Goal: Find contact information: Find contact information

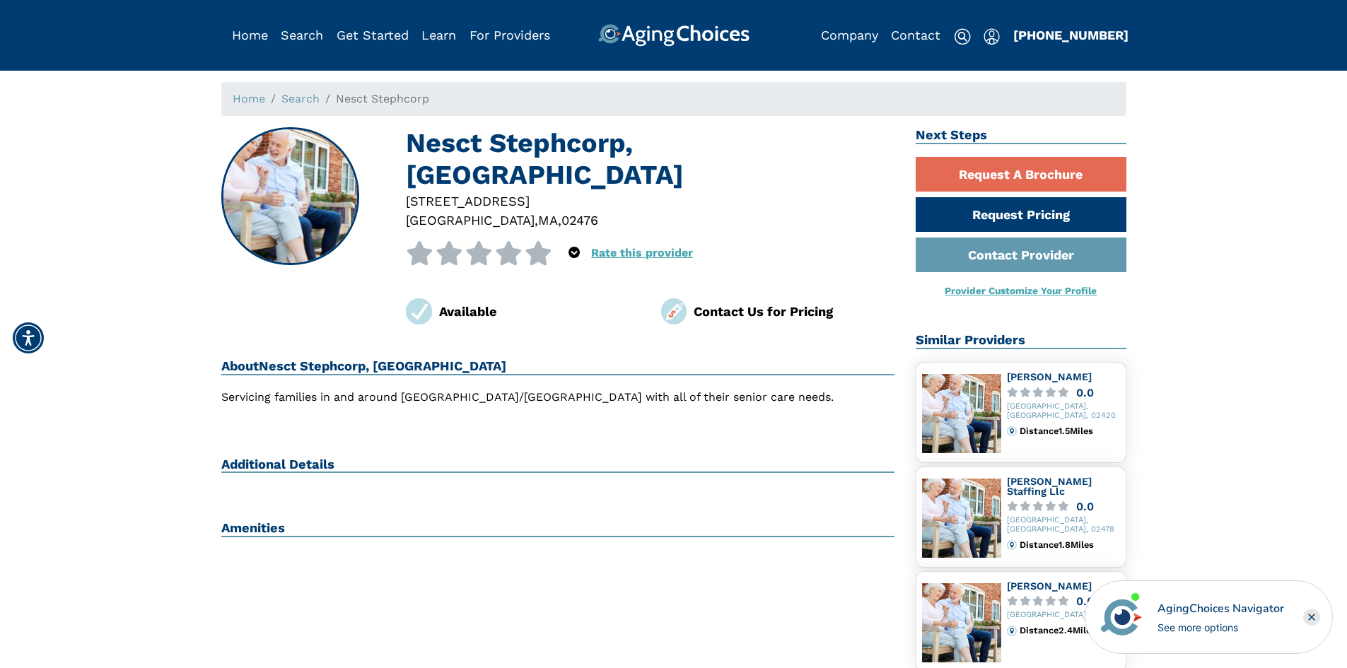
click at [736, 146] on h1 "Nesct Stephcorp, [GEOGRAPHIC_DATA]" at bounding box center [650, 159] width 488 height 64
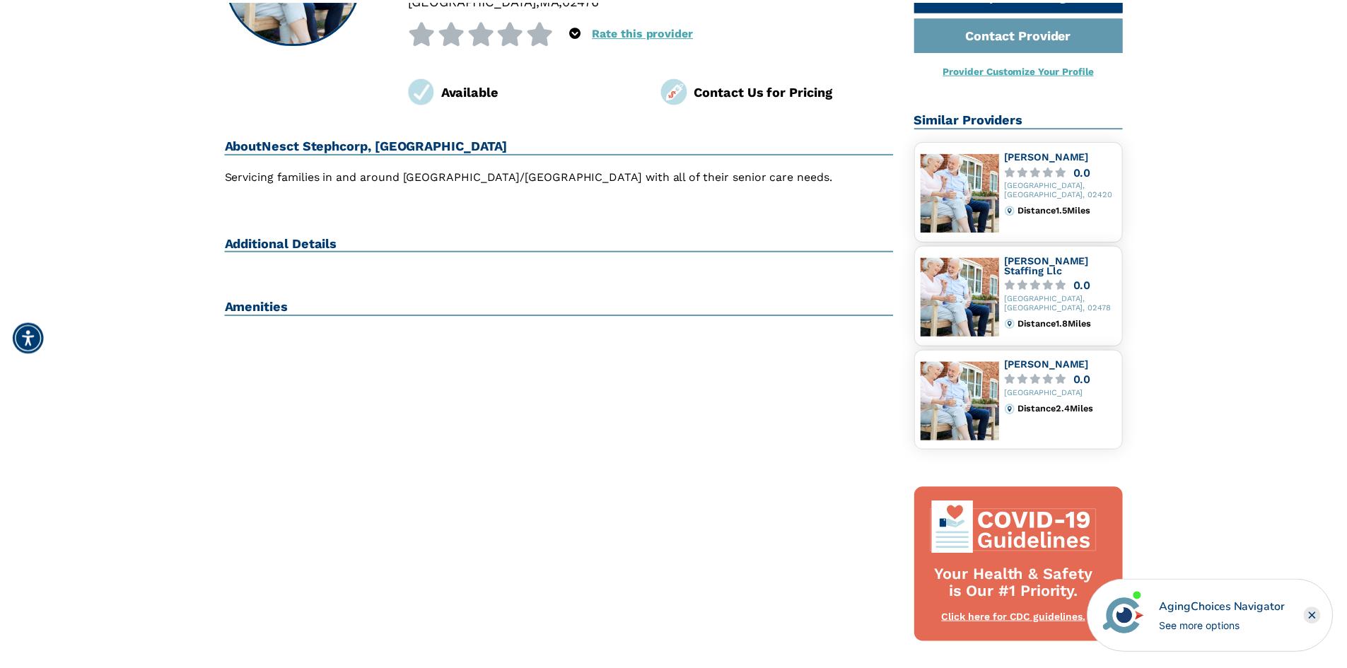
scroll to position [141, 0]
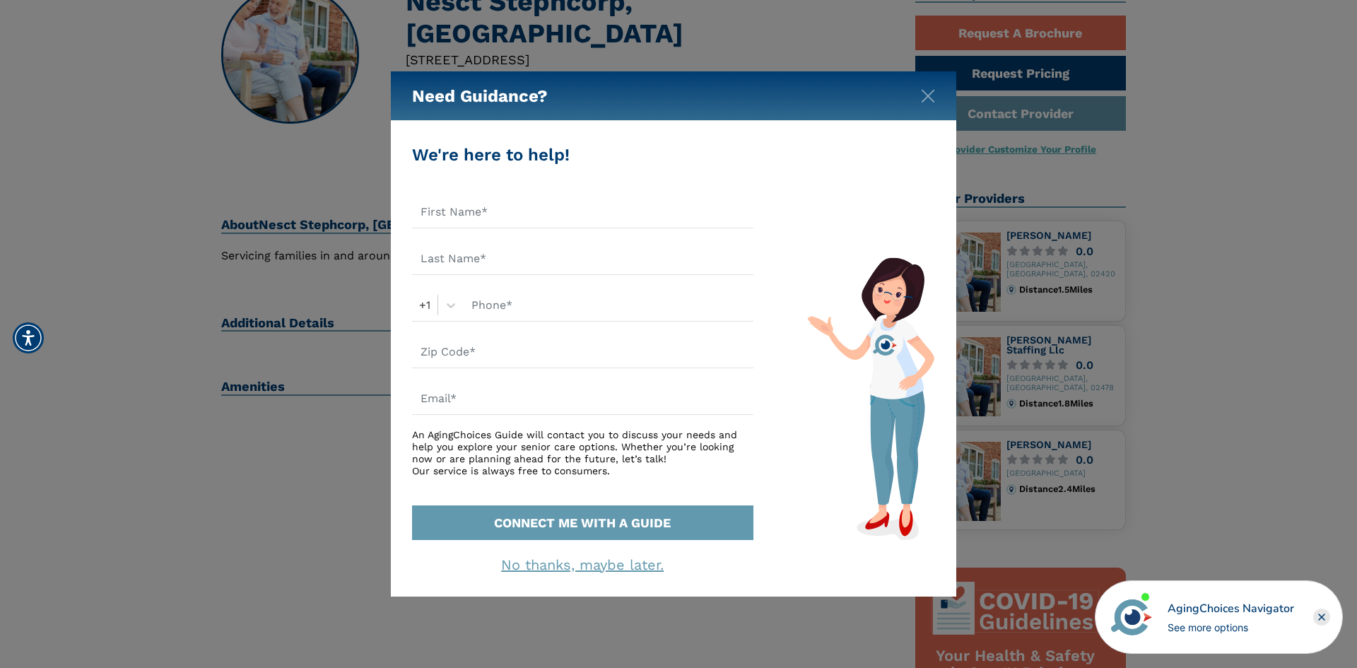
click at [946, 96] on div "Need Guidance?" at bounding box center [673, 95] width 565 height 49
click at [925, 94] on img "Close" at bounding box center [928, 96] width 14 height 14
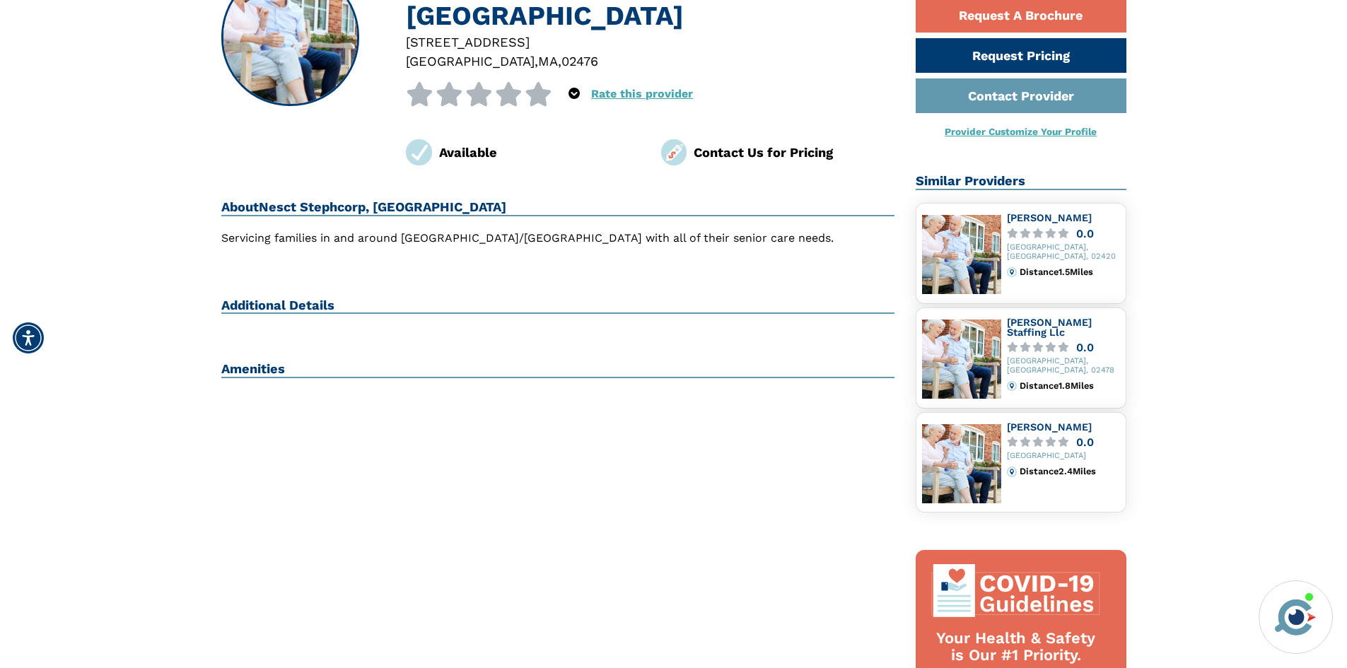
scroll to position [0, 0]
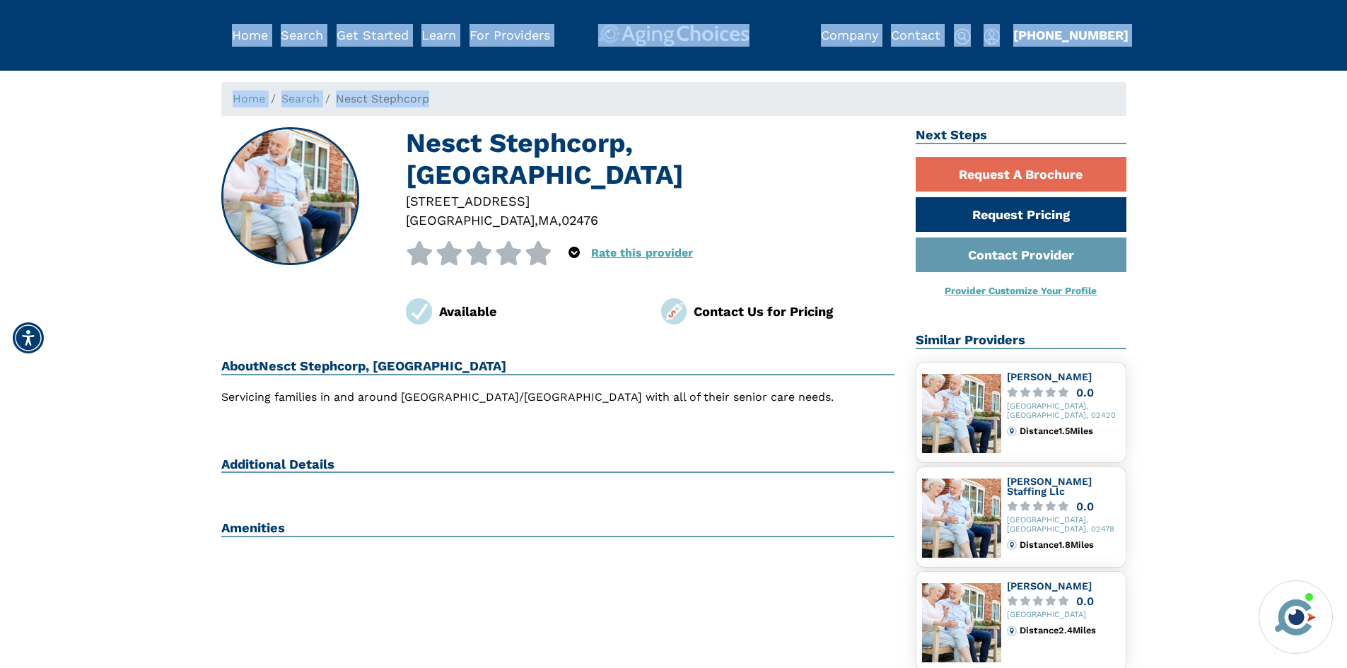
drag, startPoint x: 1132, startPoint y: 33, endPoint x: 1308, endPoint y: 122, distance: 197.3
click at [855, 38] on link "Company" at bounding box center [849, 35] width 57 height 15
